Goal: Task Accomplishment & Management: Manage account settings

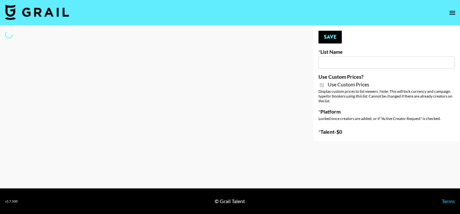
type input "Dietary Supp Brand"
checkbox input "true"
select select "Brand"
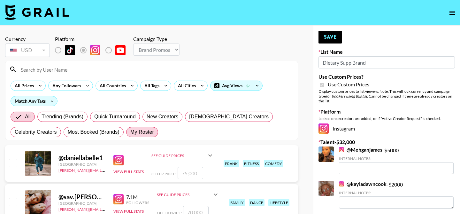
click at [143, 132] on span "My Roster" at bounding box center [142, 132] width 24 height 8
click at [130, 132] on input "My Roster" at bounding box center [130, 132] width 0 height 0
radio input "true"
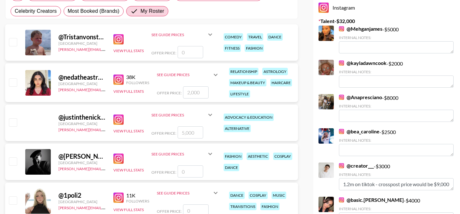
scroll to position [121, 0]
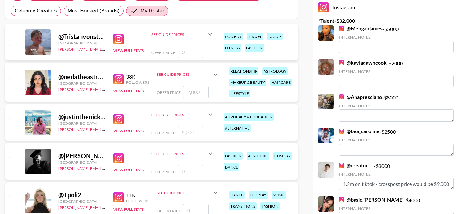
click at [12, 122] on input "checkbox" at bounding box center [13, 122] width 8 height 8
checkbox input "true"
type input "5000"
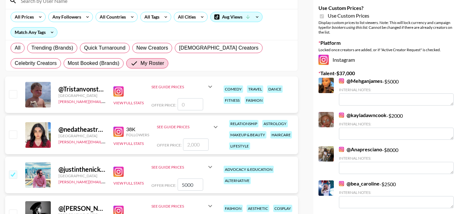
scroll to position [0, 0]
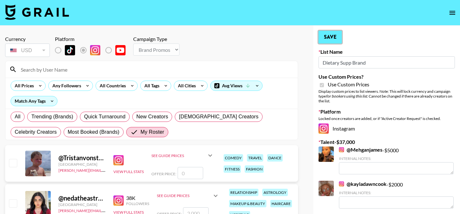
click at [326, 41] on button "Save" at bounding box center [329, 37] width 23 height 13
